Goal: Task Accomplishment & Management: Use online tool/utility

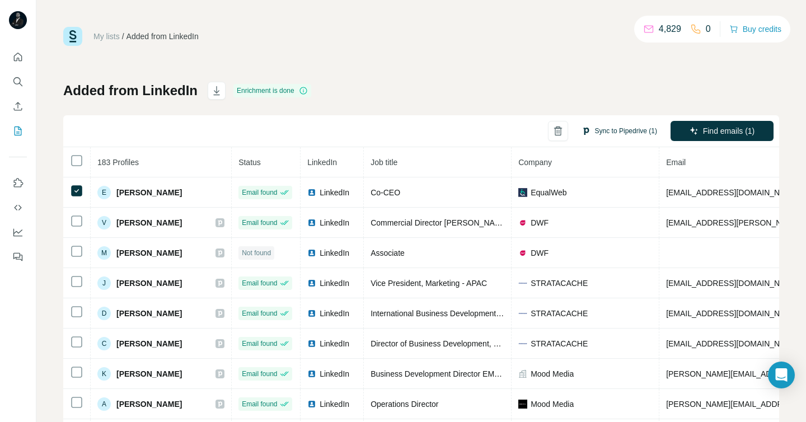
click at [628, 134] on button "Sync to Pipedrive (1)" at bounding box center [619, 131] width 91 height 17
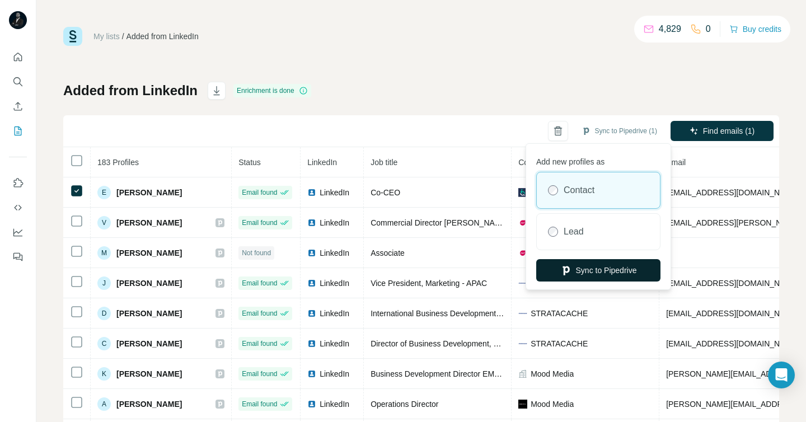
click at [602, 269] on button "Sync to Pipedrive" at bounding box center [598, 270] width 124 height 22
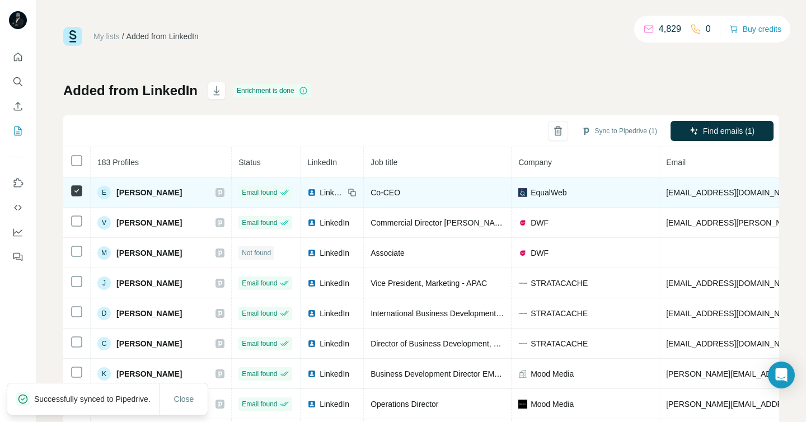
click at [218, 190] on icon at bounding box center [220, 192] width 7 height 9
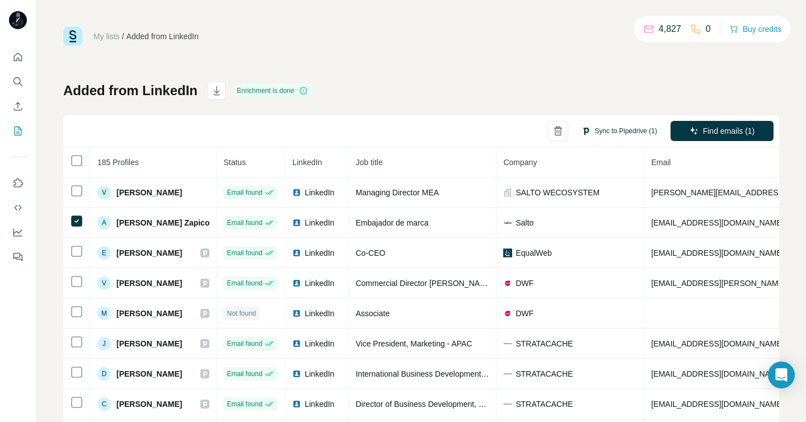
click at [590, 134] on button "Sync to Pipedrive (1)" at bounding box center [619, 131] width 91 height 17
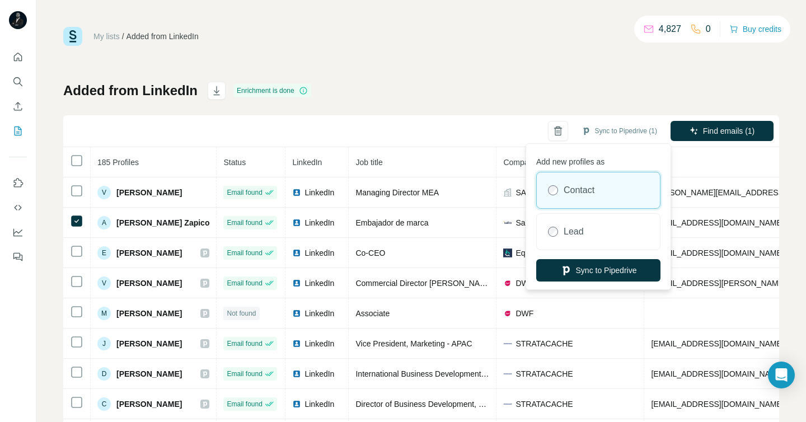
click at [586, 189] on label "Contact" at bounding box center [578, 190] width 31 height 13
click at [597, 267] on button "Sync to Pipedrive" at bounding box center [598, 270] width 124 height 22
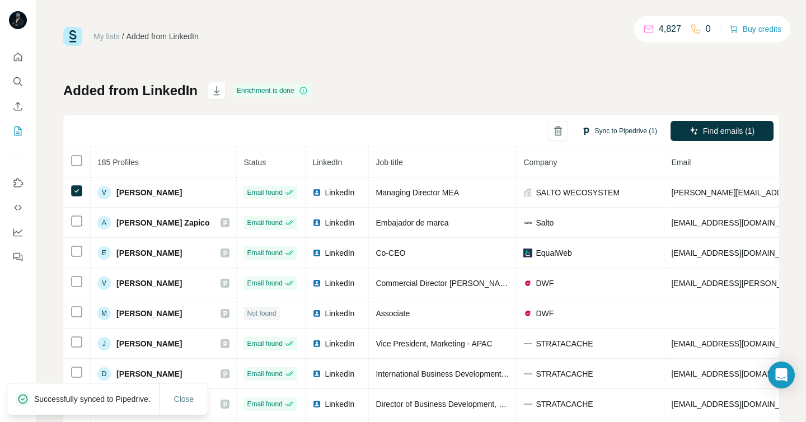
click at [605, 131] on button "Sync to Pipedrive (1)" at bounding box center [619, 131] width 91 height 17
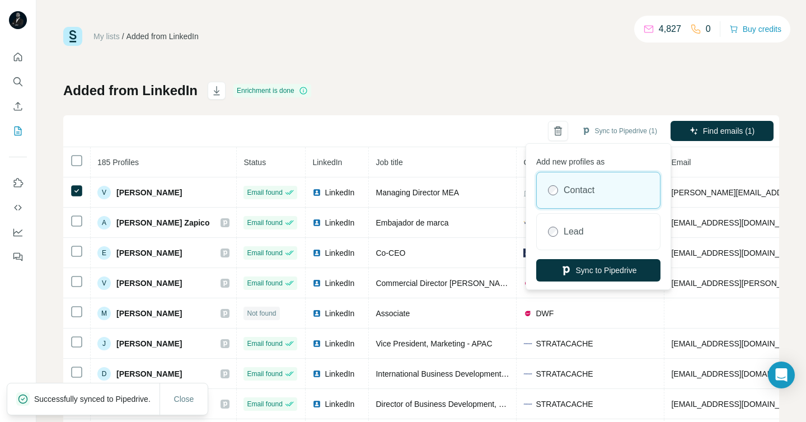
click at [572, 191] on label "Contact" at bounding box center [578, 190] width 31 height 13
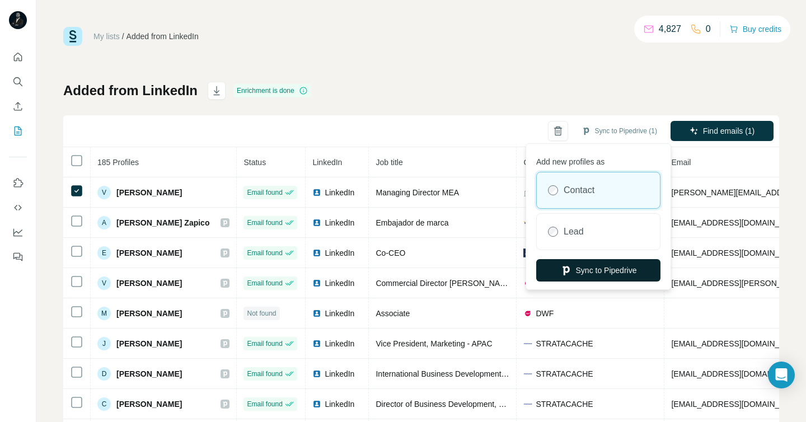
click at [570, 274] on button "Sync to Pipedrive" at bounding box center [598, 270] width 124 height 22
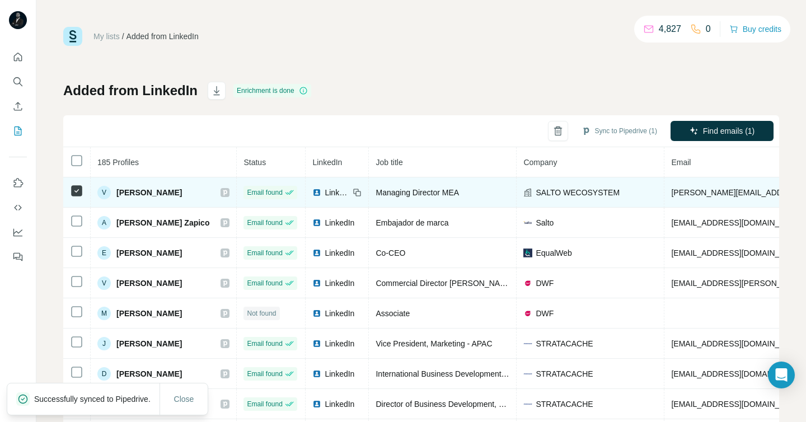
click at [222, 194] on icon at bounding box center [225, 192] width 7 height 9
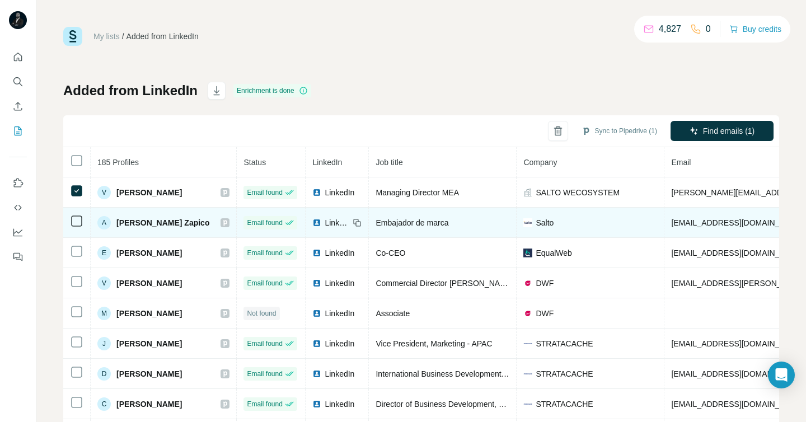
click at [222, 221] on icon at bounding box center [225, 222] width 7 height 9
